Goal: Task Accomplishment & Management: Manage account settings

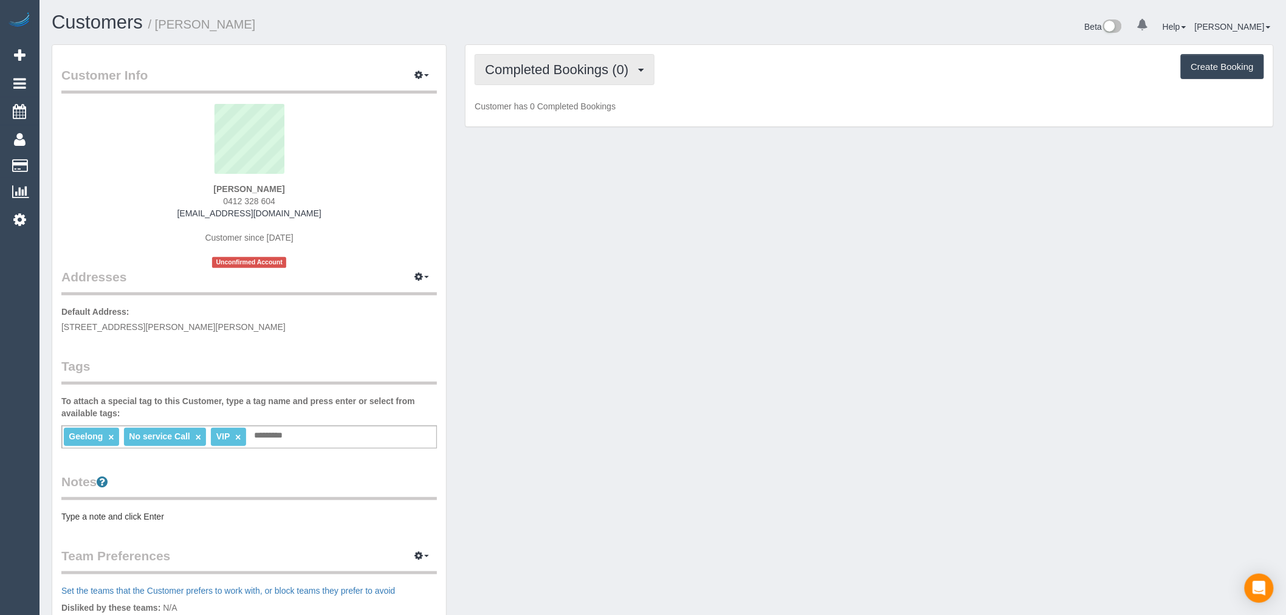
click at [579, 64] on span "Completed Bookings (0)" at bounding box center [560, 69] width 150 height 15
click at [534, 123] on link "Cancelled Bookings (0)" at bounding box center [538, 130] width 126 height 16
click at [560, 77] on span "Cancelled Bookings (0)" at bounding box center [557, 69] width 144 height 15
click at [554, 119] on link "Upcoming Bookings (1)" at bounding box center [538, 114] width 126 height 16
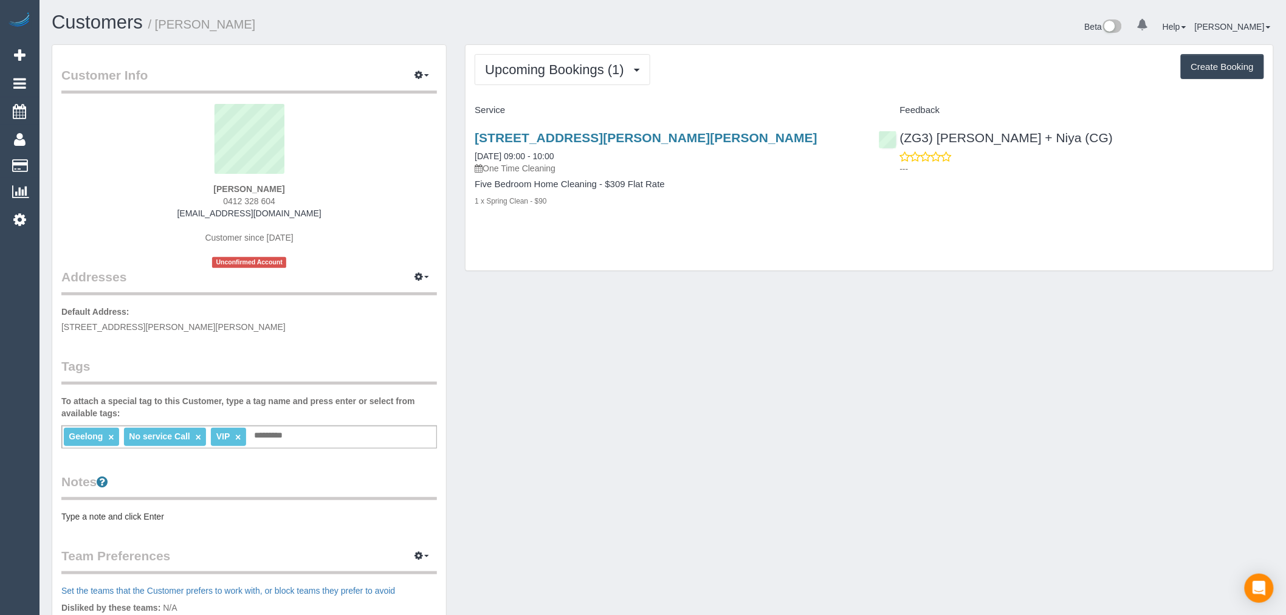
drag, startPoint x: 313, startPoint y: 213, endPoint x: 184, endPoint y: 219, distance: 129.0
click at [184, 219] on div "[PERSON_NAME] 0412 328 604 [EMAIL_ADDRESS][DOMAIN_NAME] Customer since [DATE] U…" at bounding box center [249, 186] width 376 height 164
copy link "[EMAIL_ADDRESS][DOMAIN_NAME]"
click at [624, 133] on link "[STREET_ADDRESS][PERSON_NAME][PERSON_NAME]" at bounding box center [646, 138] width 343 height 14
click at [1010, 135] on link "(ZG3) [PERSON_NAME] + Niya (CG)" at bounding box center [996, 138] width 235 height 14
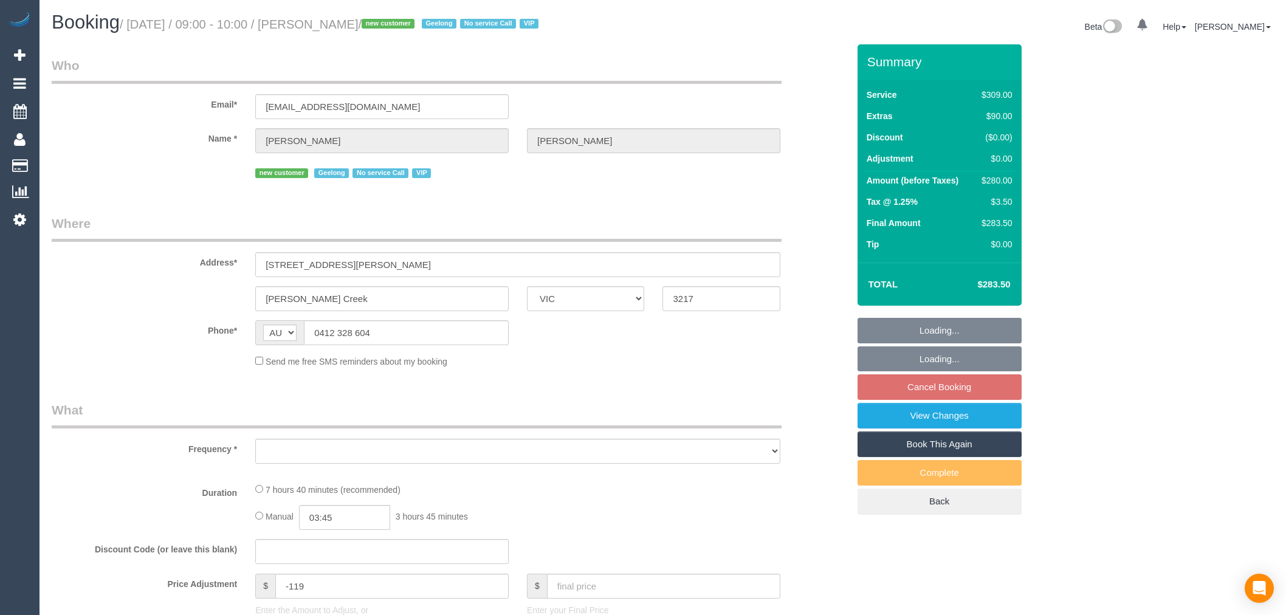
select select "VIC"
select select "string:stripe-pm_1RxFRV2GScqysDRVaO3HbnxL"
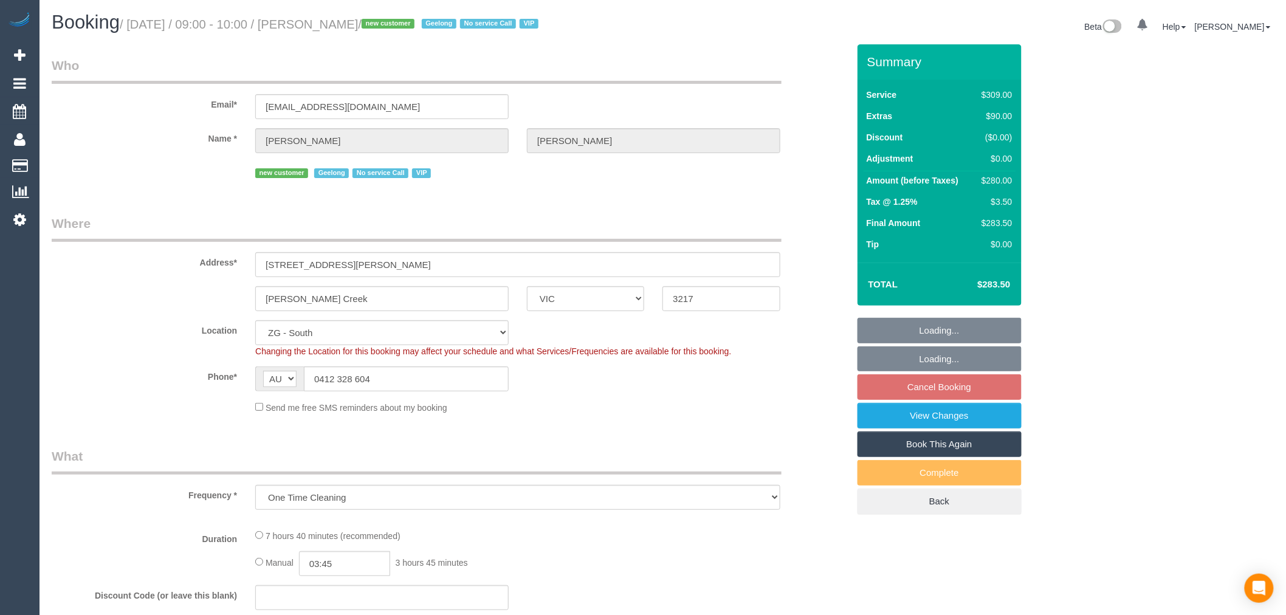
select select "object:683"
select select "number:28"
select select "number:14"
select select "number:19"
select select "number:25"
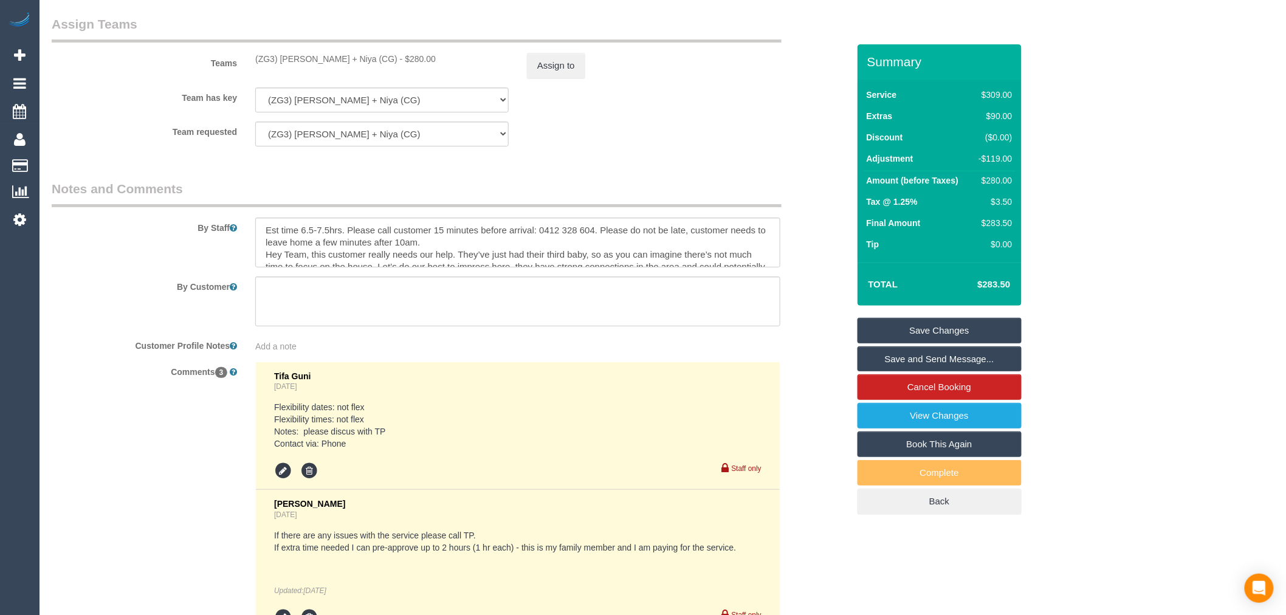
scroll to position [1886, 0]
